Goal: Find specific page/section: Find specific page/section

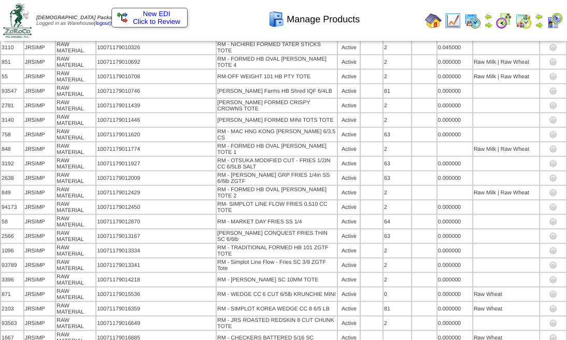
scroll to position [1232, 0]
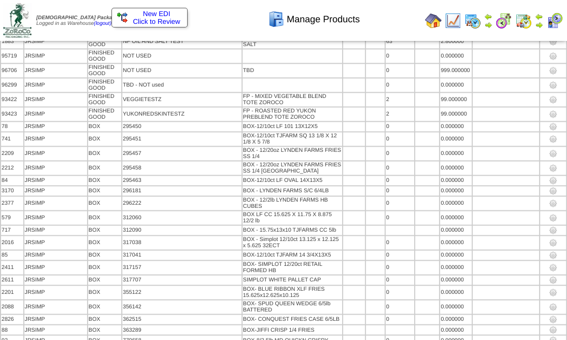
scroll to position [44352, 0]
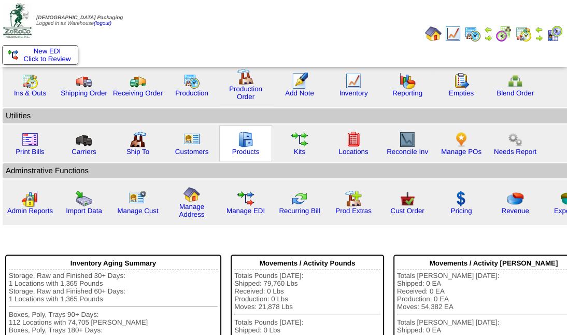
click at [243, 140] on img at bounding box center [246, 139] width 17 height 17
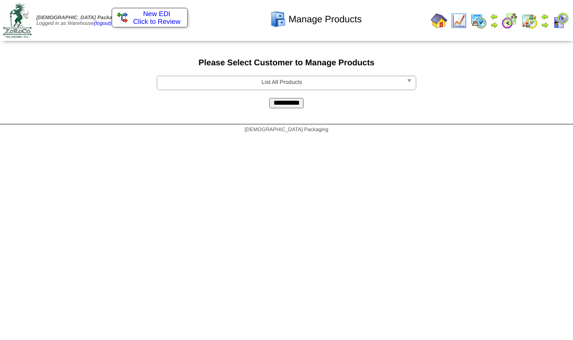
click at [365, 81] on span "List All Products" at bounding box center [281, 82] width 241 height 12
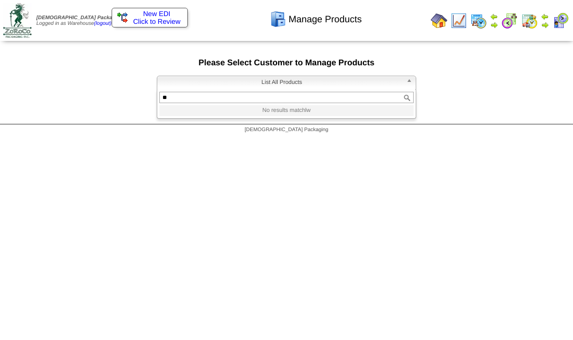
type input "*"
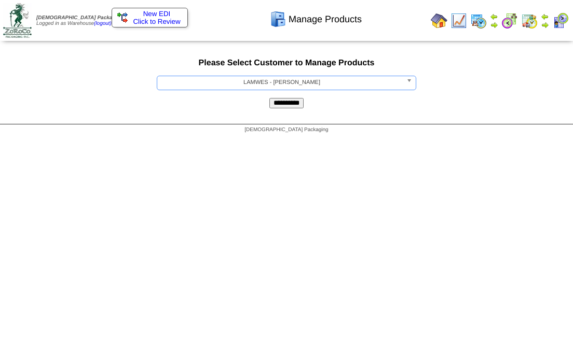
click at [269, 98] on input "**********" at bounding box center [286, 103] width 34 height 10
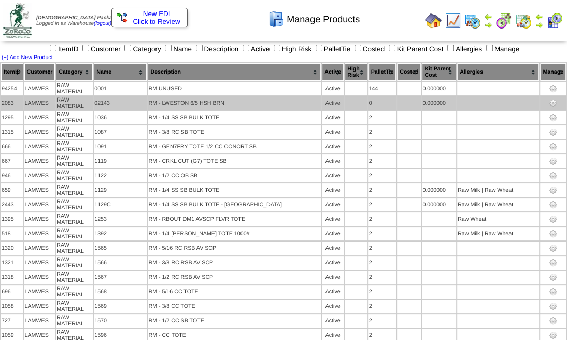
scroll to position [4855, 0]
